Goal: Task Accomplishment & Management: Complete application form

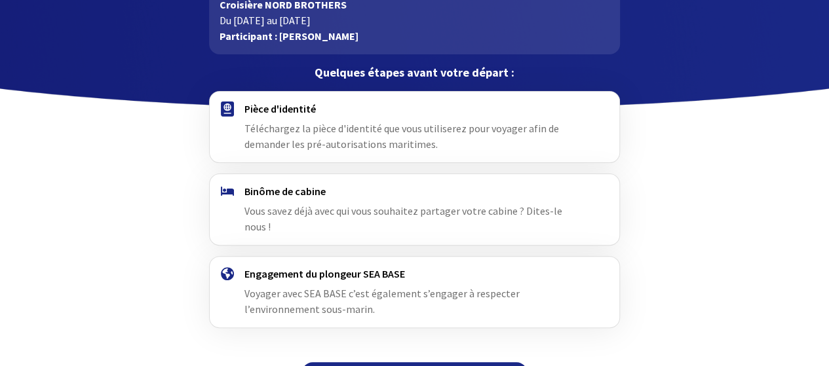
scroll to position [105, 0]
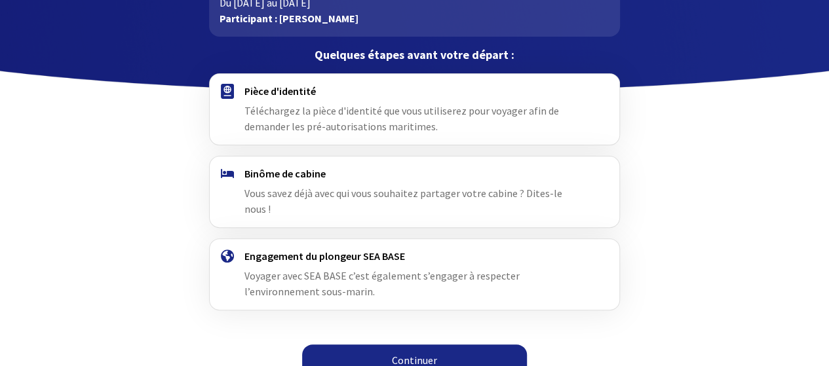
click at [229, 90] on img at bounding box center [227, 91] width 13 height 15
click at [296, 111] on span "Téléchargez la pièce d'identité que vous utiliserez pour voyager afin de demand…" at bounding box center [401, 118] width 315 height 29
click at [416, 345] on link "Continuer" at bounding box center [414, 360] width 225 height 31
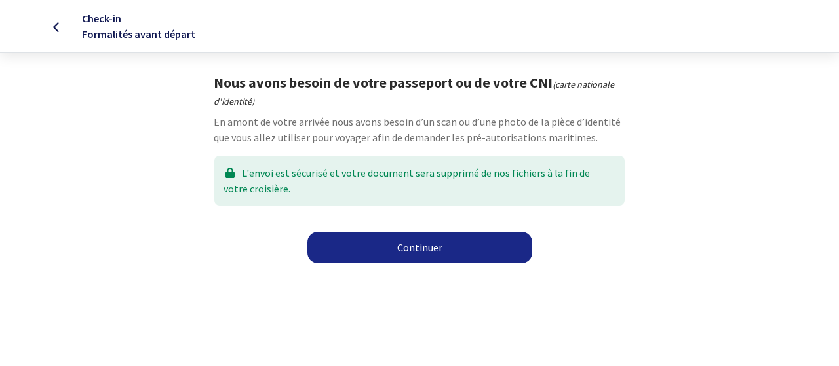
click at [437, 247] on link "Continuer" at bounding box center [419, 247] width 225 height 31
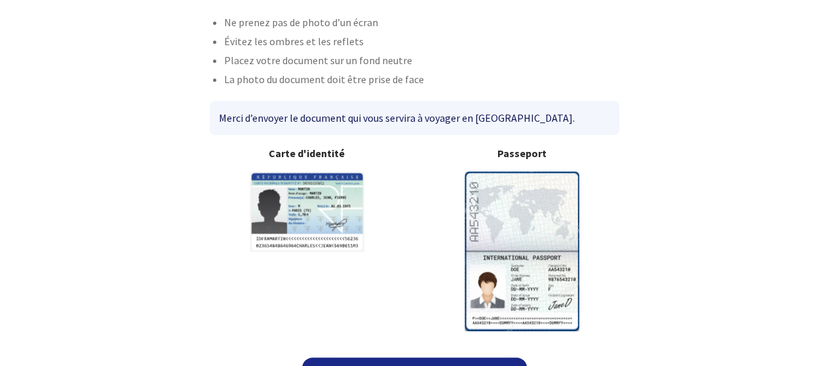
scroll to position [123, 0]
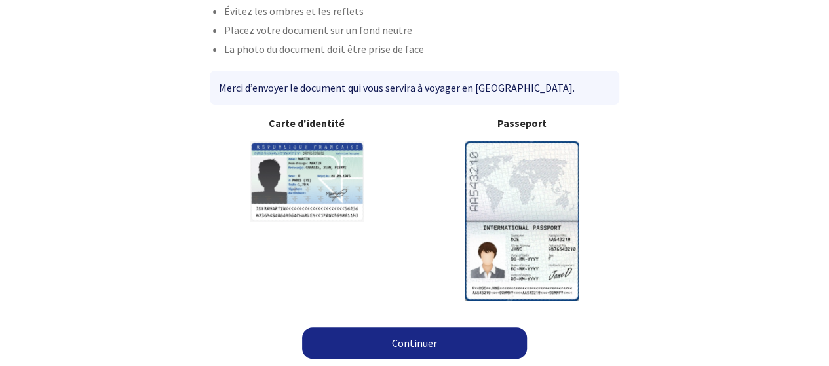
click at [505, 233] on img at bounding box center [522, 221] width 115 height 159
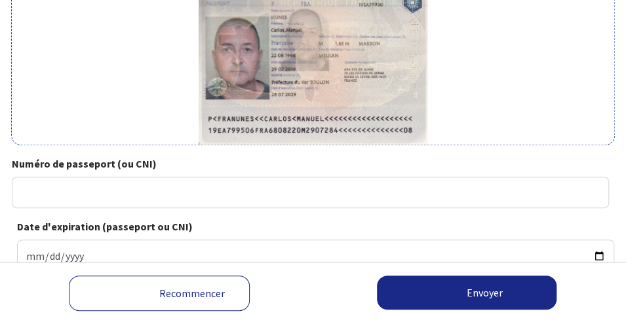
scroll to position [329, 0]
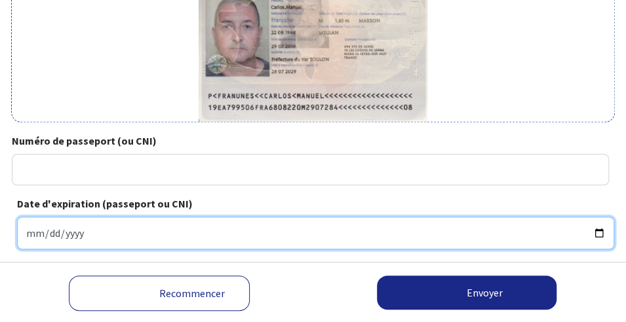
click at [32, 234] on input "Date d'expiration (passeport ou CNI)" at bounding box center [315, 233] width 597 height 33
type input "2029-07-28"
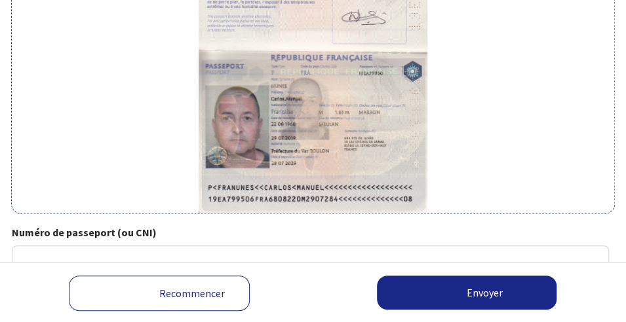
scroll to position [263, 0]
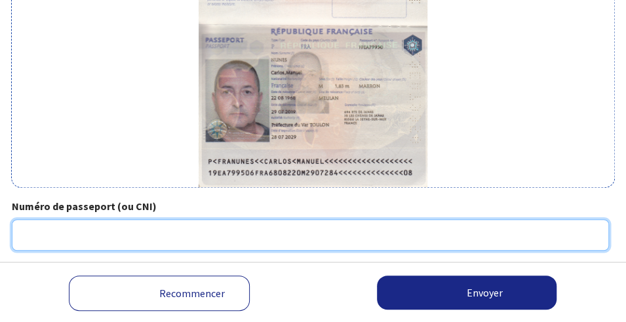
click at [87, 230] on input "Numéro de passeport (ou CNI)" at bounding box center [310, 235] width 597 height 31
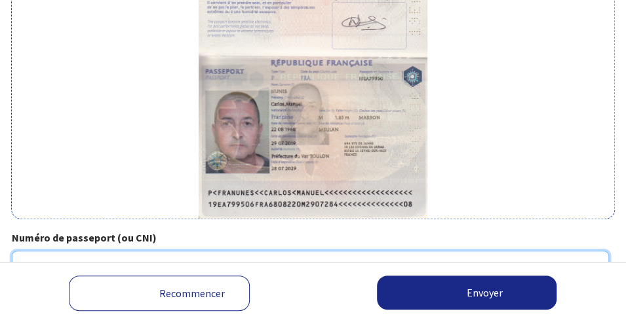
scroll to position [241, 0]
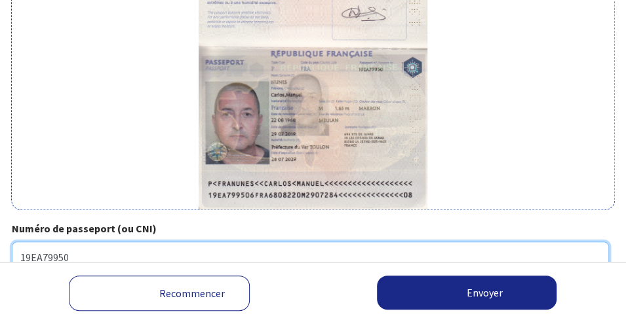
type input "19ea79950"
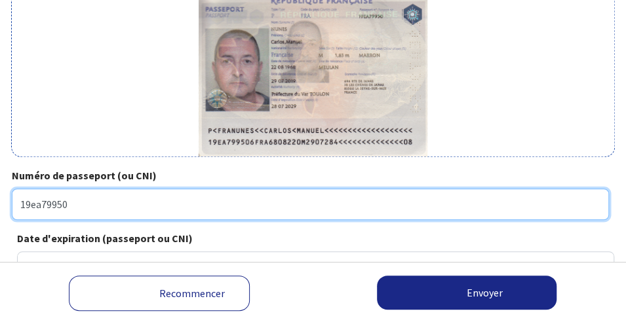
scroll to position [329, 0]
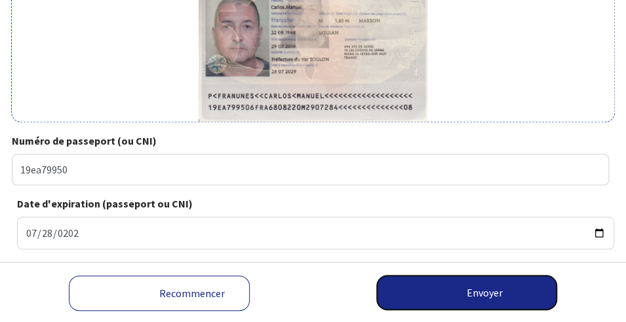
click at [480, 292] on button "Envoyer" at bounding box center [467, 293] width 180 height 34
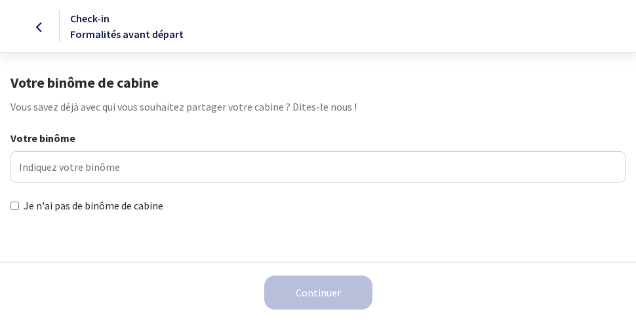
click at [14, 203] on input "Je n'ai pas de binôme de cabine" at bounding box center [14, 206] width 9 height 9
checkbox input "true"
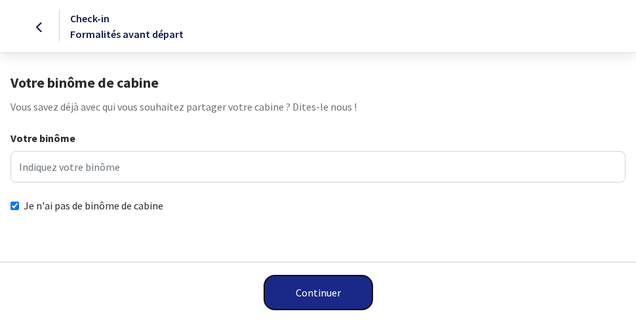
click at [312, 286] on button "Continuer" at bounding box center [318, 293] width 108 height 34
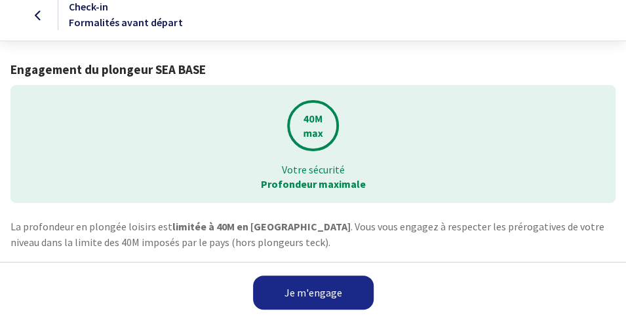
scroll to position [23, 0]
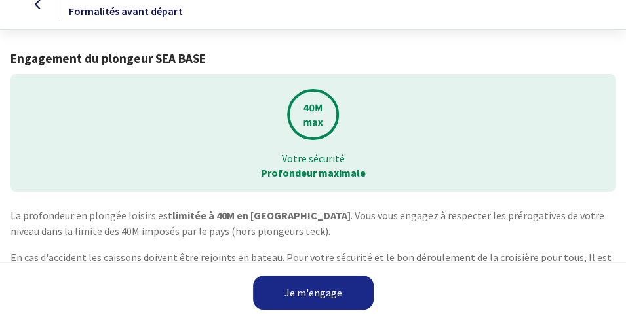
click at [303, 292] on link "Je m'engage" at bounding box center [313, 293] width 121 height 34
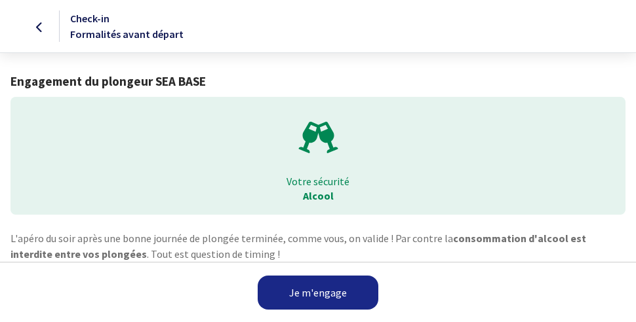
click at [314, 288] on link "Je m'engage" at bounding box center [318, 293] width 121 height 34
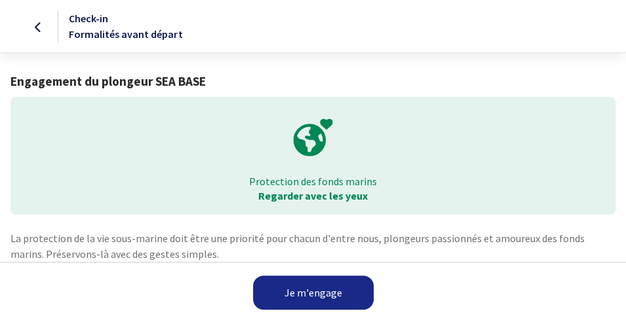
click at [317, 285] on link "Je m'engage" at bounding box center [313, 293] width 121 height 34
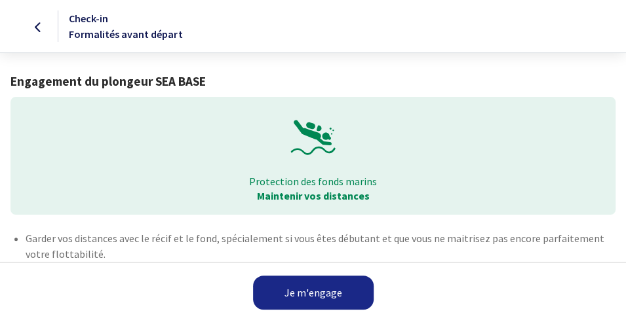
click at [324, 290] on link "Je m'engage" at bounding box center [313, 293] width 121 height 34
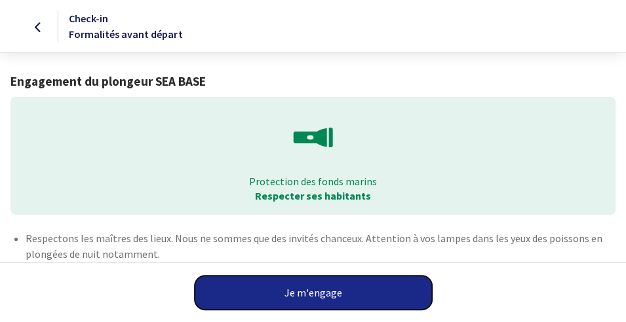
click at [329, 289] on button "Je m'engage" at bounding box center [313, 293] width 237 height 34
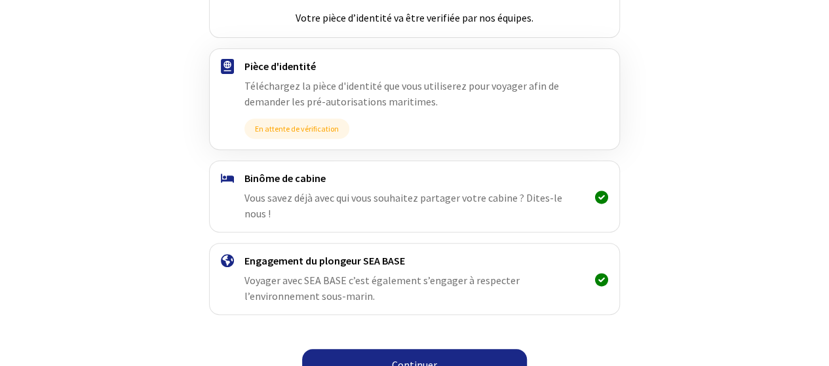
scroll to position [227, 0]
